Goal: Check status: Check status

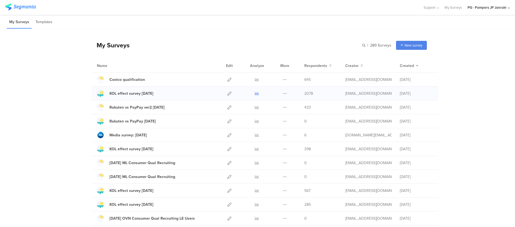
click at [255, 92] on icon at bounding box center [257, 94] width 4 height 4
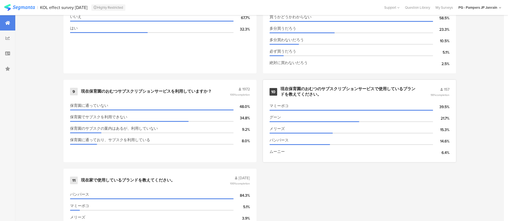
scroll to position [580, 0]
